Goal: Task Accomplishment & Management: Manage account settings

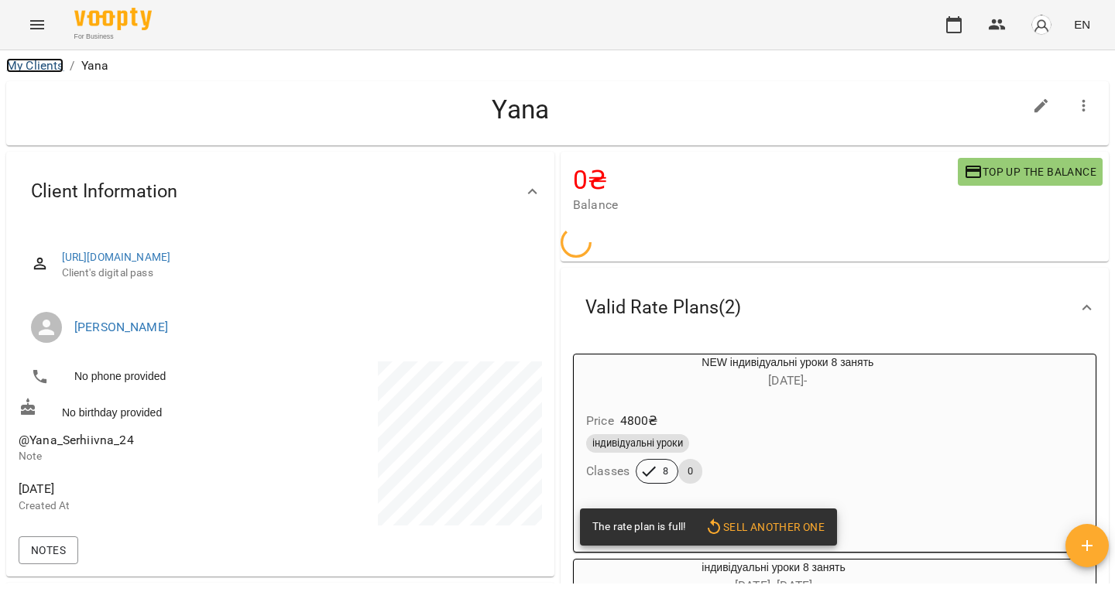
click at [42, 63] on link "My Clients" at bounding box center [34, 65] width 57 height 15
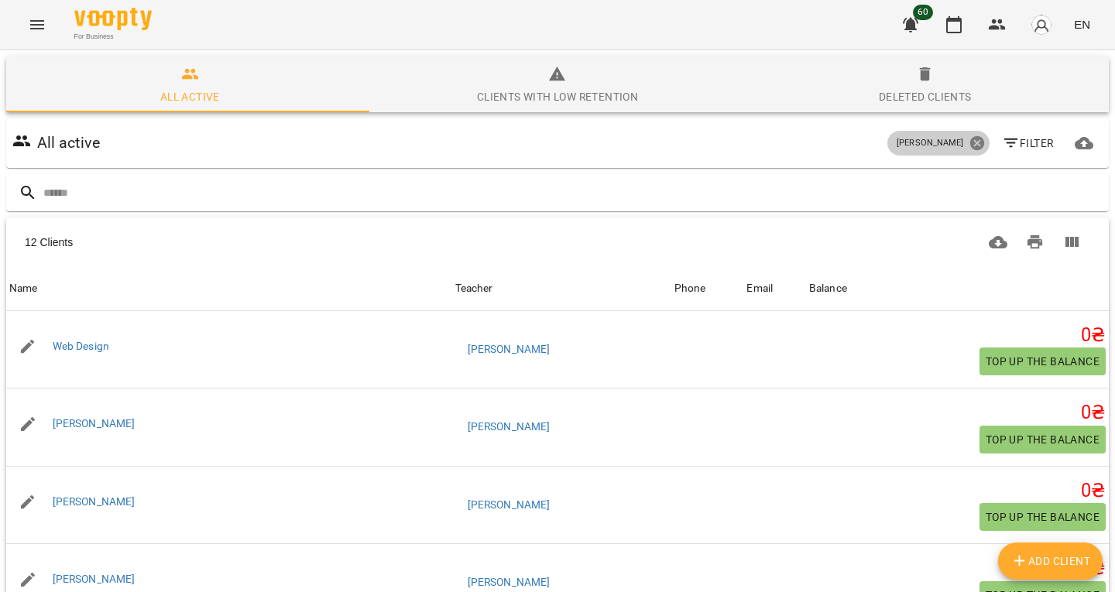
click at [968, 141] on icon at bounding box center [976, 143] width 17 height 17
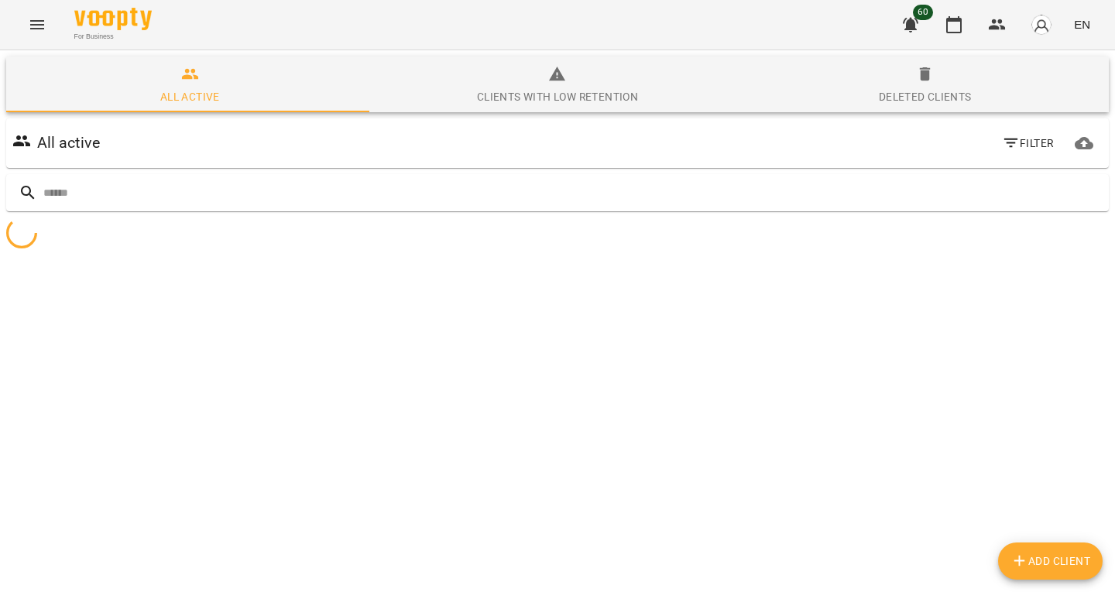
click at [996, 137] on button "Filter" at bounding box center [1028, 143] width 64 height 28
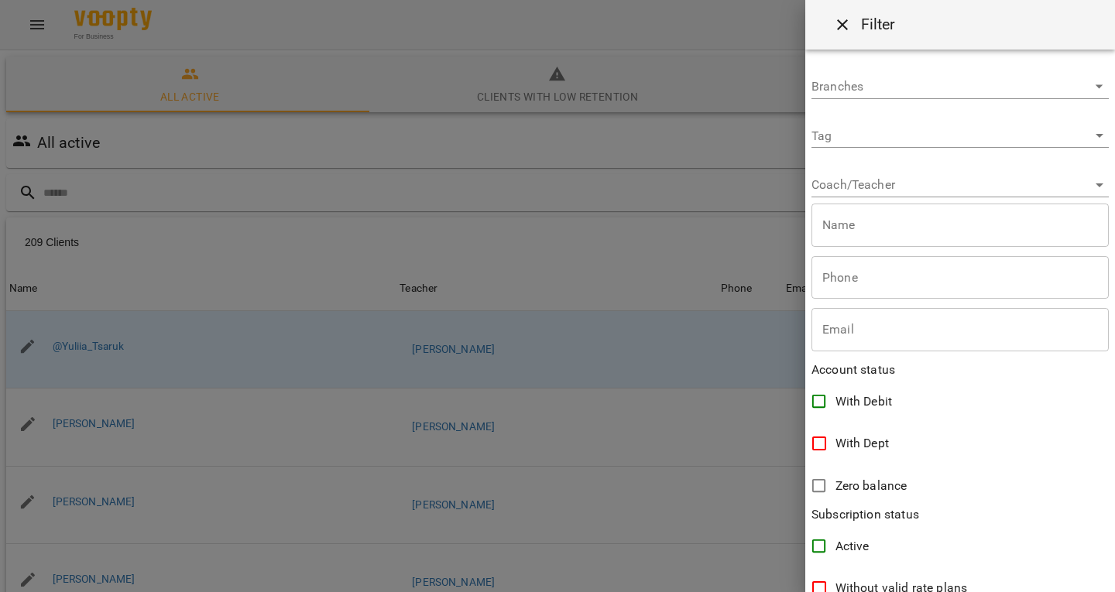
click at [845, 167] on div "Coach/Teacher ​" at bounding box center [959, 178] width 297 height 37
click at [845, 171] on div "Coach/Teacher ​" at bounding box center [959, 178] width 297 height 37
click at [844, 180] on body "For Business 60 EN All active Clients with low retention Deleted clients All ac…" at bounding box center [557, 404] width 1115 height 809
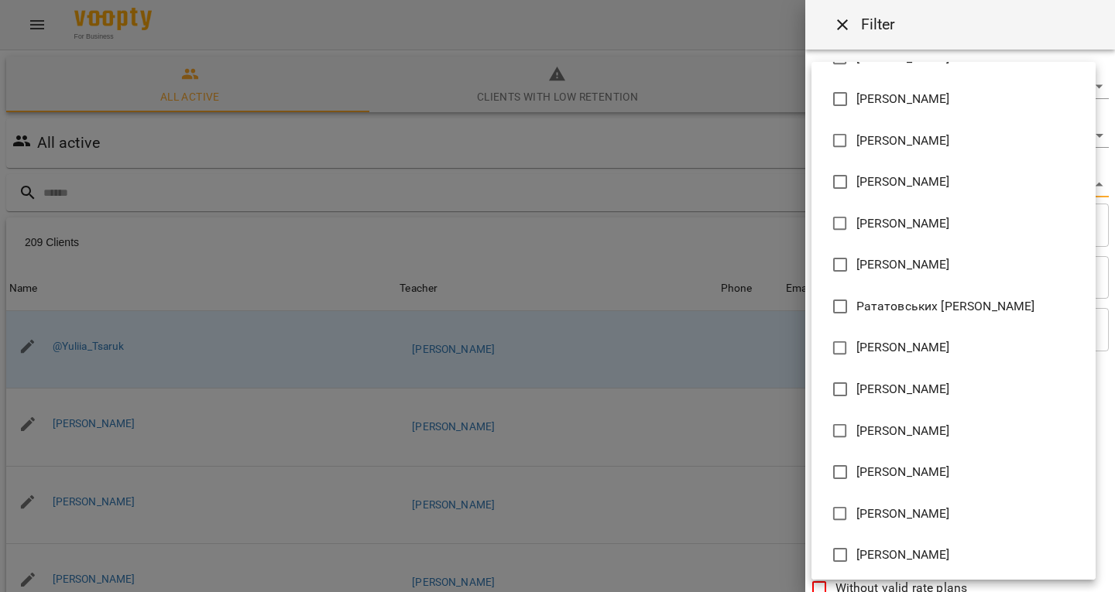
scroll to position [737, 0]
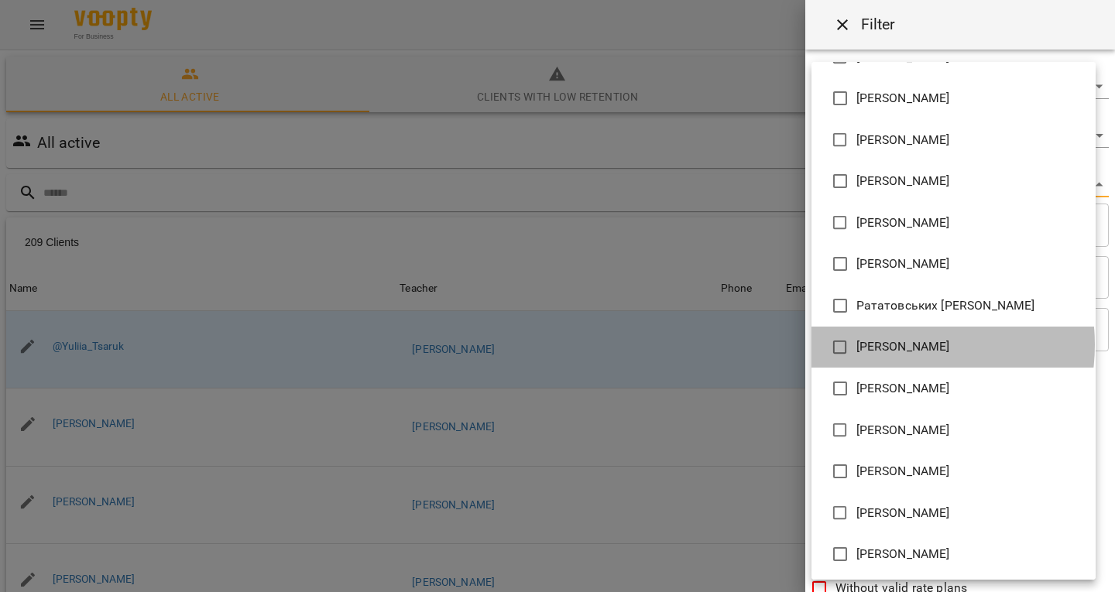
click at [889, 345] on span "[PERSON_NAME]" at bounding box center [903, 347] width 94 height 19
type input "**********"
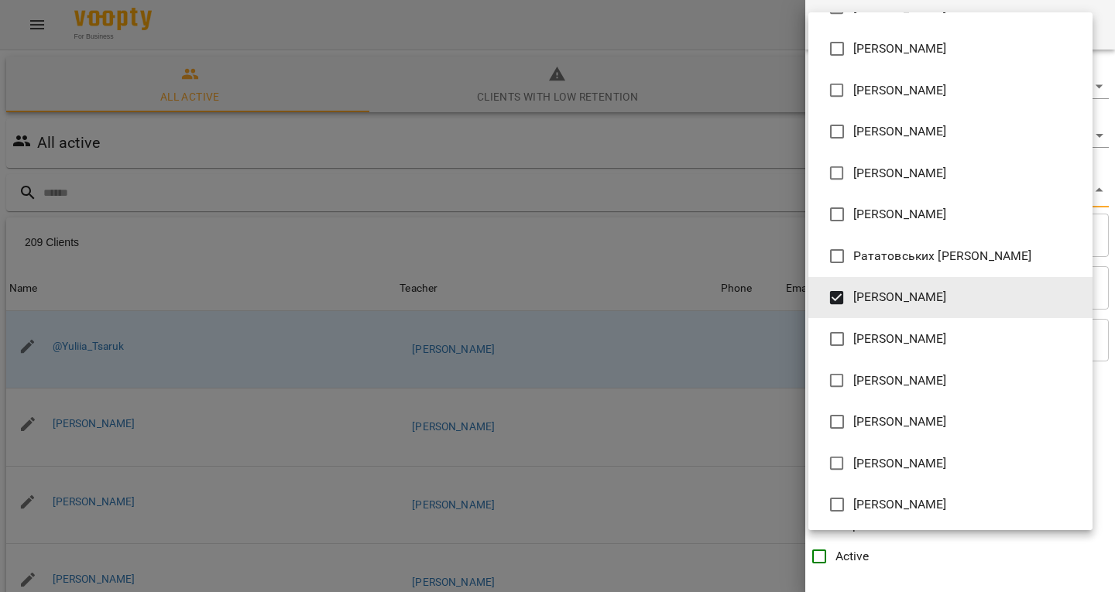
click at [636, 233] on div at bounding box center [557, 296] width 1115 height 592
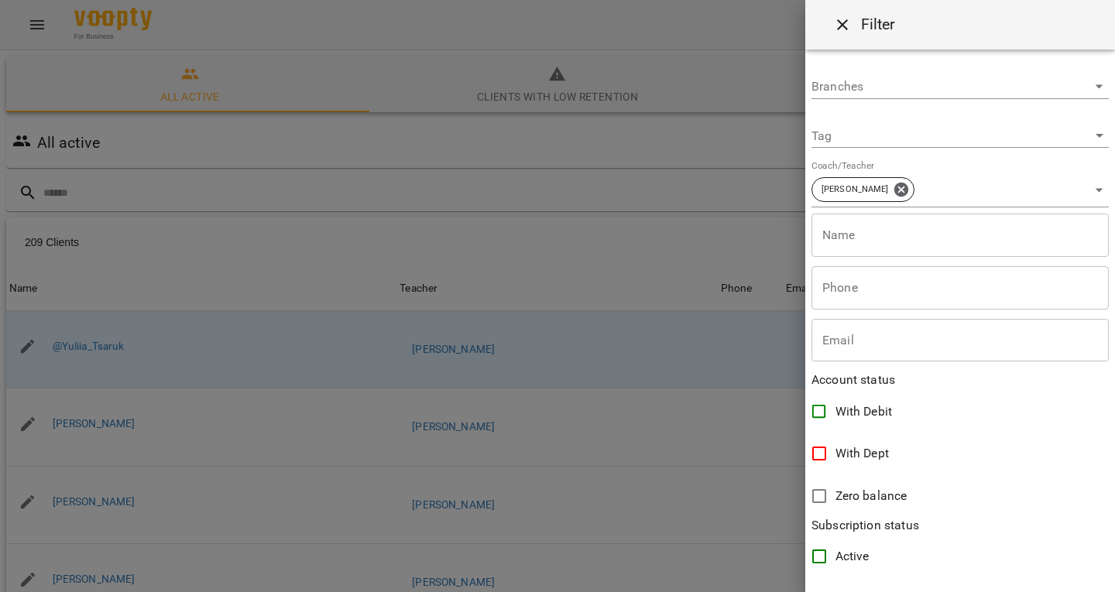
click at [636, 233] on div "[PERSON_NAME] [PERSON_NAME] [PERSON_NAME] [PERSON_NAME] Бухарашвілі [PERSON_NAM…" at bounding box center [557, 296] width 1115 height 592
click at [535, 224] on div at bounding box center [557, 296] width 1115 height 592
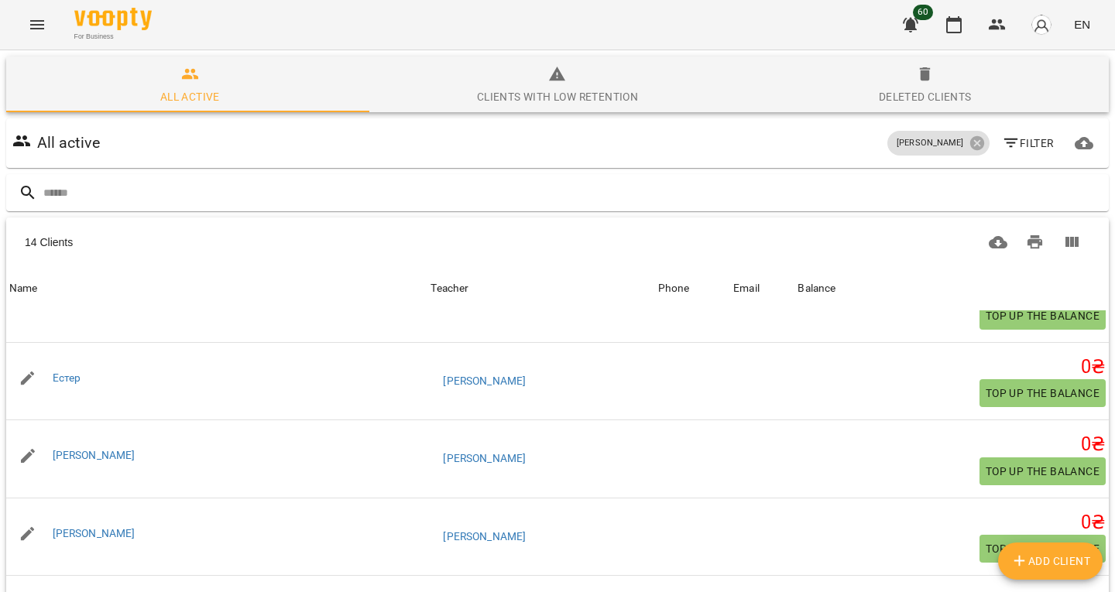
scroll to position [98, 0]
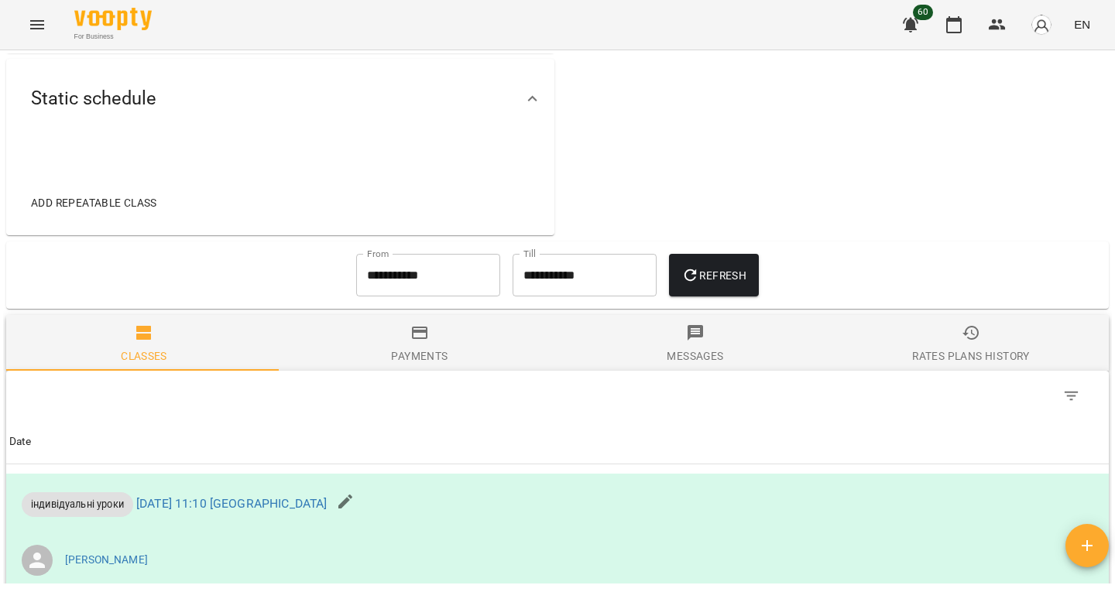
scroll to position [530, 0]
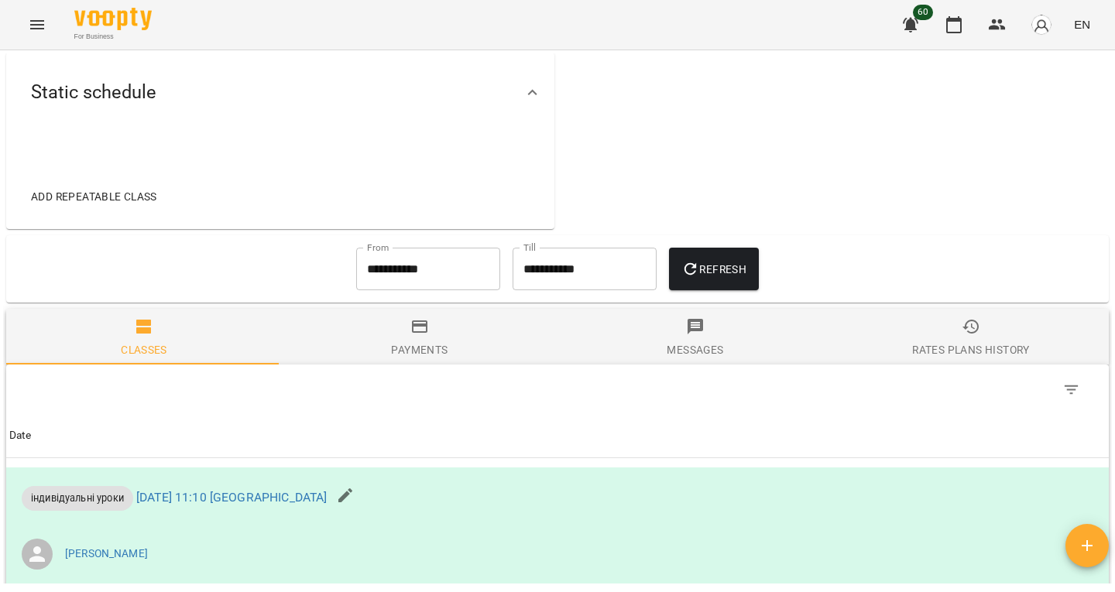
click at [430, 249] on input "**********" at bounding box center [428, 269] width 144 height 43
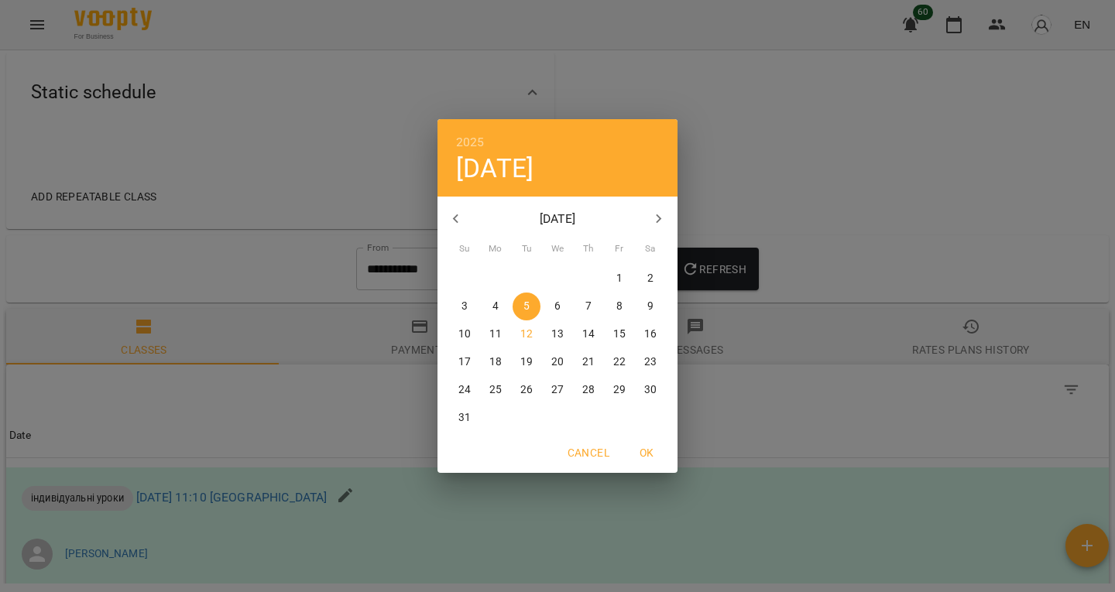
click at [467, 222] on button "button" at bounding box center [455, 219] width 37 height 37
click at [595, 286] on span "5" at bounding box center [588, 278] width 28 height 15
type input "**********"
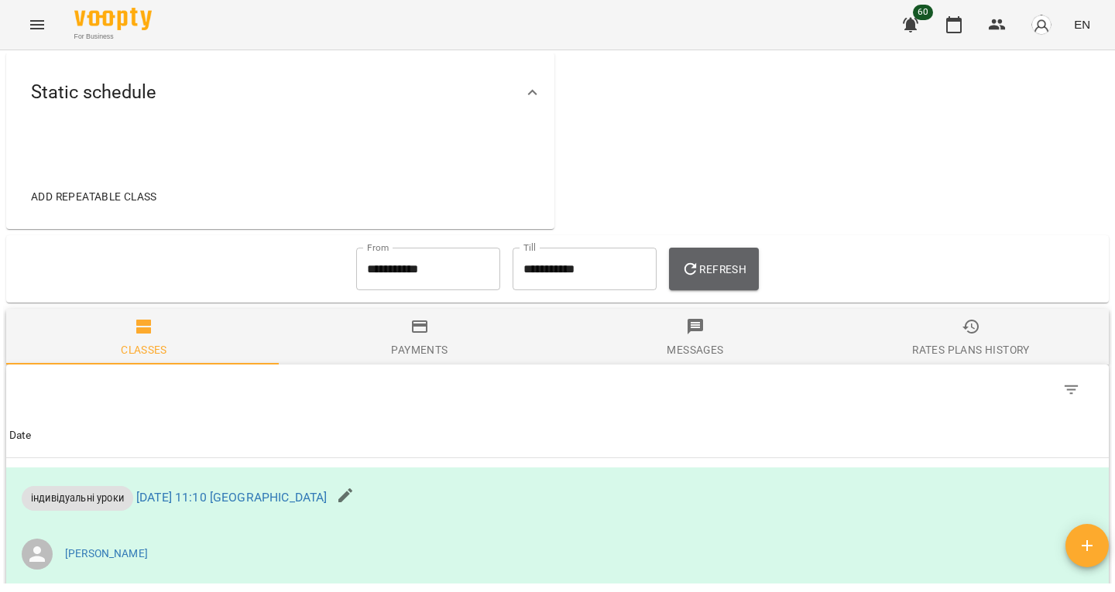
click at [700, 266] on icon "button" at bounding box center [690, 269] width 19 height 19
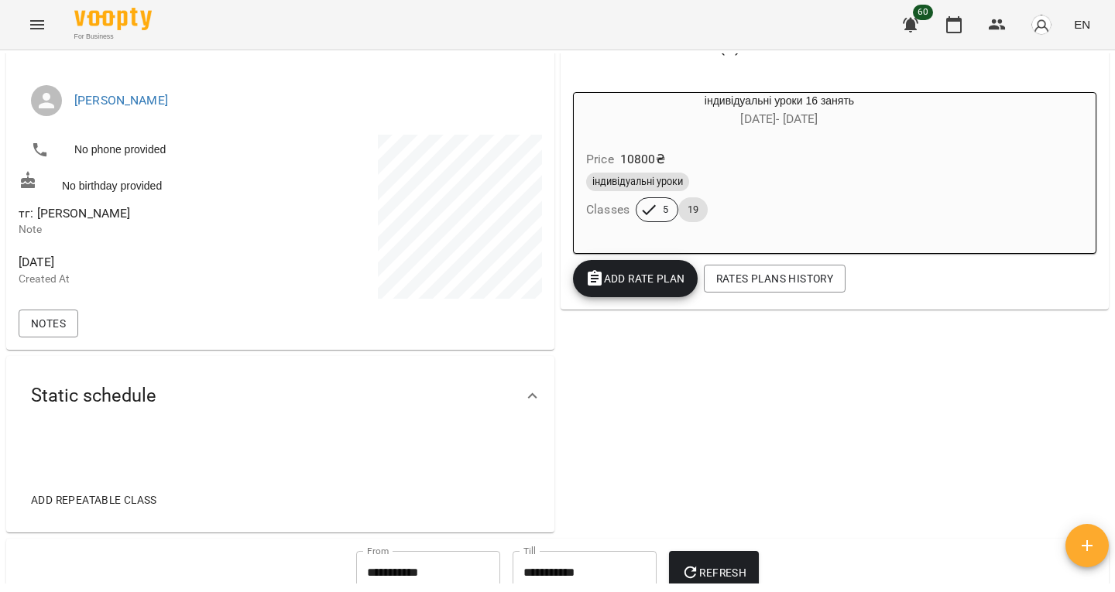
scroll to position [0, 0]
